Goal: Check status

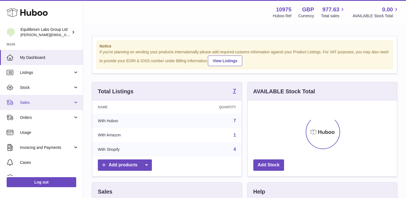
scroll to position [87, 149]
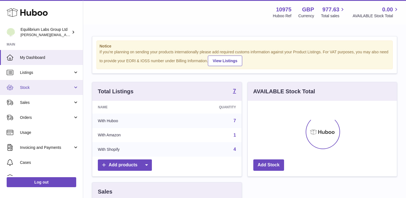
click at [67, 90] on link "Stock" at bounding box center [41, 87] width 83 height 15
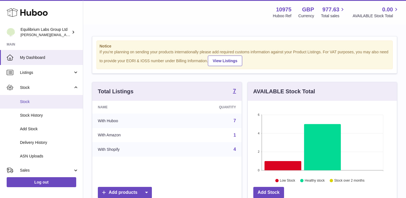
click at [51, 101] on span "Stock" at bounding box center [49, 101] width 59 height 5
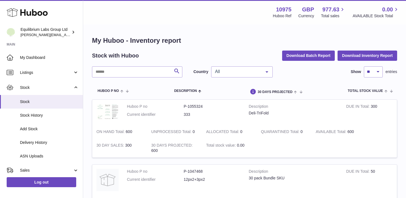
click at [238, 75] on div "All" at bounding box center [242, 71] width 62 height 11
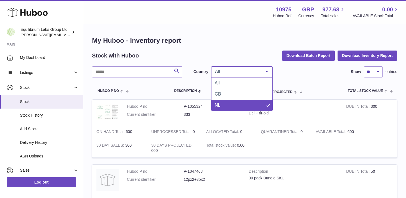
click at [228, 103] on span "NL" at bounding box center [242, 105] width 61 height 11
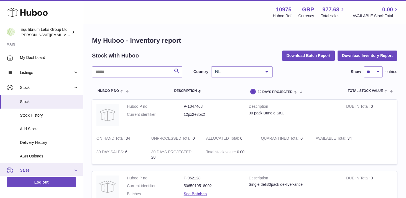
click at [48, 171] on span "Sales" at bounding box center [46, 170] width 53 height 5
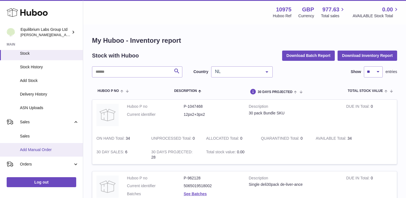
scroll to position [50, 0]
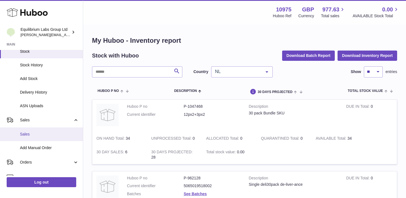
click at [38, 135] on span "Sales" at bounding box center [49, 133] width 59 height 5
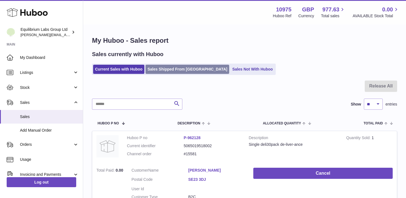
click at [158, 67] on link "Sales Shipped From [GEOGRAPHIC_DATA]" at bounding box center [188, 69] width 84 height 9
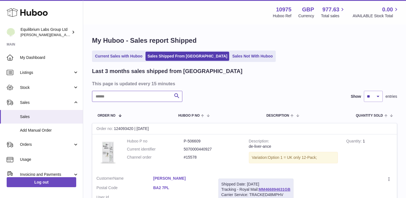
click at [115, 98] on input "text" at bounding box center [137, 96] width 90 height 11
paste input "**********"
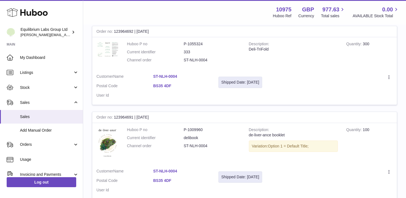
scroll to position [100, 0]
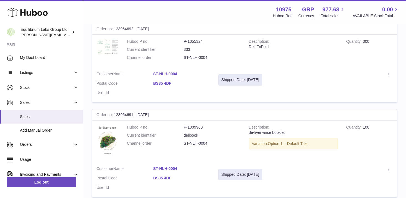
type input "**********"
click at [162, 169] on link "ST-NLH-0004" at bounding box center [181, 168] width 57 height 5
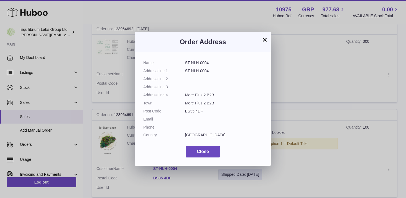
click at [262, 43] on button "×" at bounding box center [265, 39] width 7 height 7
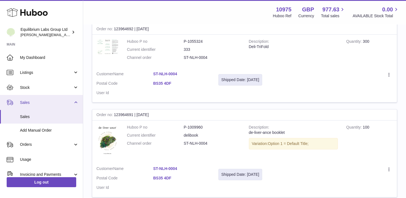
click at [71, 101] on span "Sales" at bounding box center [46, 102] width 53 height 5
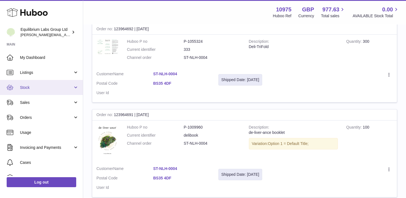
click at [72, 87] on link "Stock" at bounding box center [41, 87] width 83 height 15
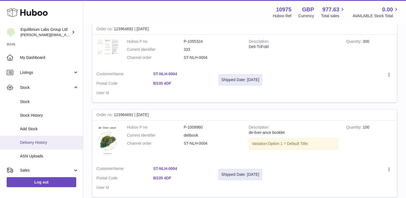
click at [58, 139] on link "Delivery History" at bounding box center [41, 143] width 83 height 14
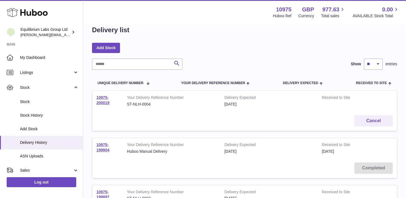
scroll to position [14, 0]
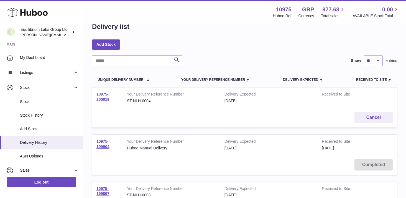
click at [106, 94] on link "10975-200019" at bounding box center [103, 97] width 13 height 10
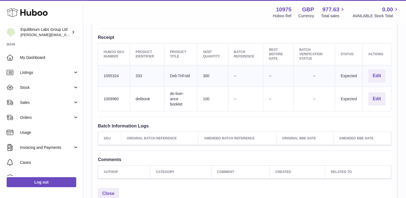
scroll to position [167, 0]
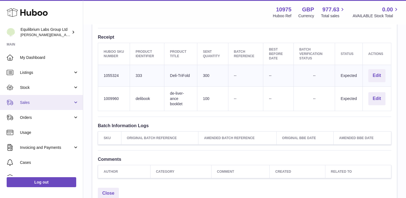
click at [70, 101] on span "Sales" at bounding box center [46, 102] width 53 height 5
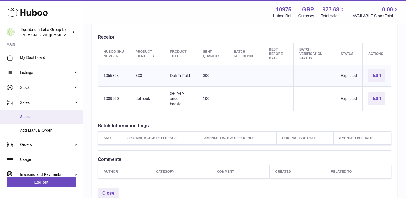
click at [62, 122] on link "Sales" at bounding box center [41, 117] width 83 height 14
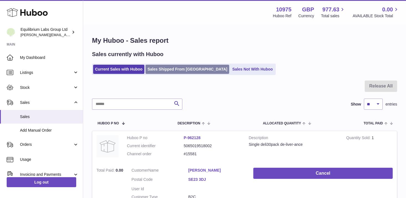
click at [167, 73] on link "Sales Shipped From [GEOGRAPHIC_DATA]" at bounding box center [188, 69] width 84 height 9
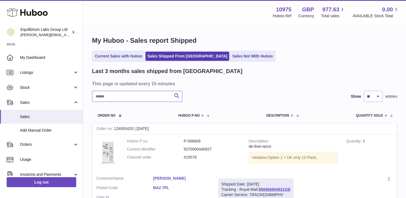
click at [130, 93] on input "text" at bounding box center [137, 96] width 90 height 11
paste input "**********"
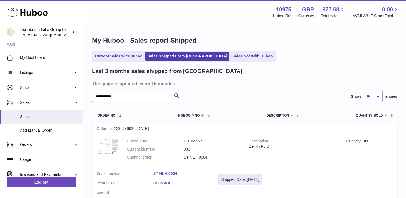
type input "**********"
click at [265, 80] on div "**********" at bounding box center [244, 185] width 305 height 236
